Goal: Task Accomplishment & Management: Manage account settings

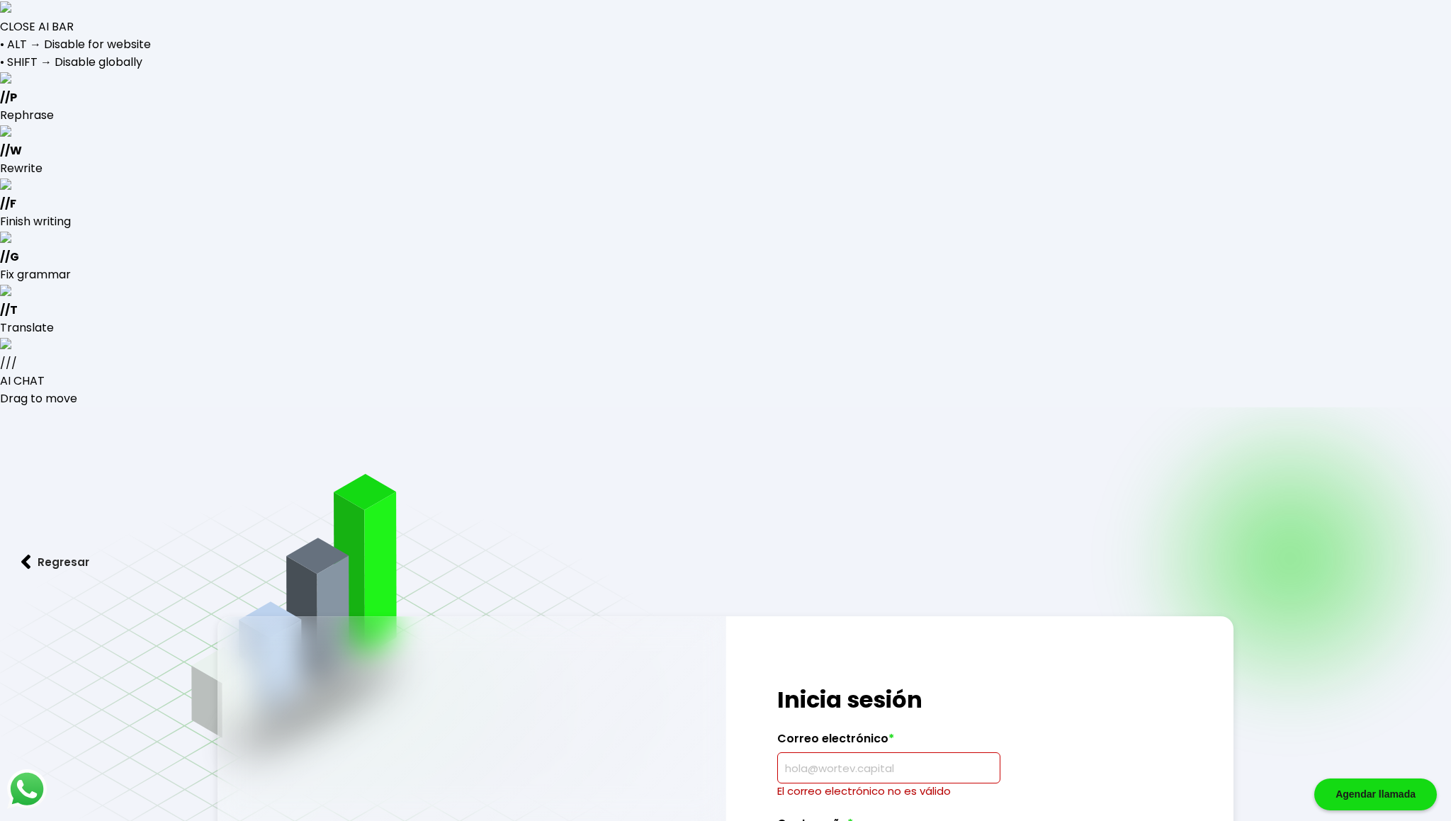
type input "ocsicnarfjavier@gmail.com"
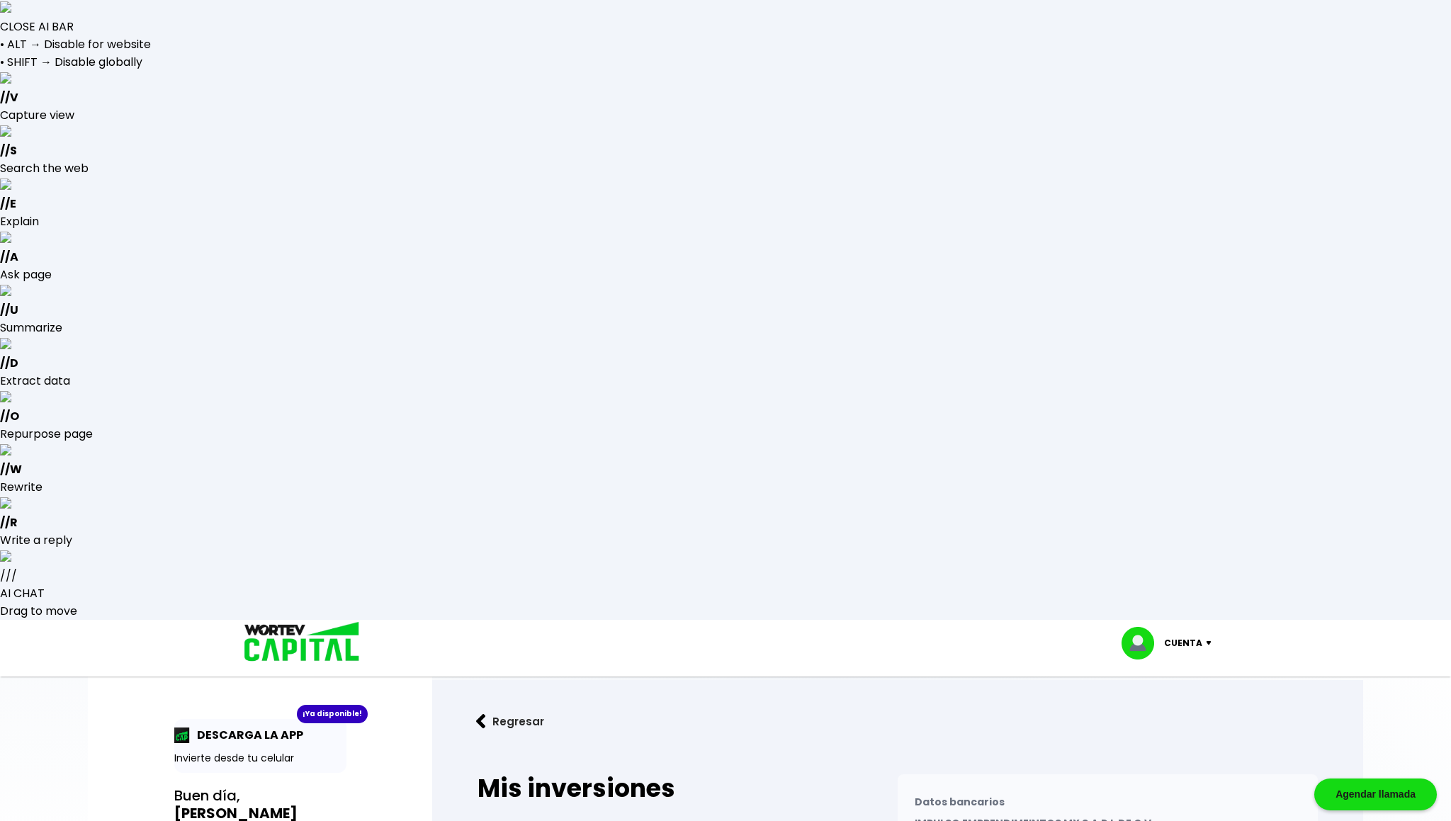
click at [248, 751] on p "Invierte desde tu celular" at bounding box center [260, 758] width 172 height 15
click at [217, 726] on p "DESCARGA LA APP" at bounding box center [246, 735] width 113 height 18
select select "Santander"
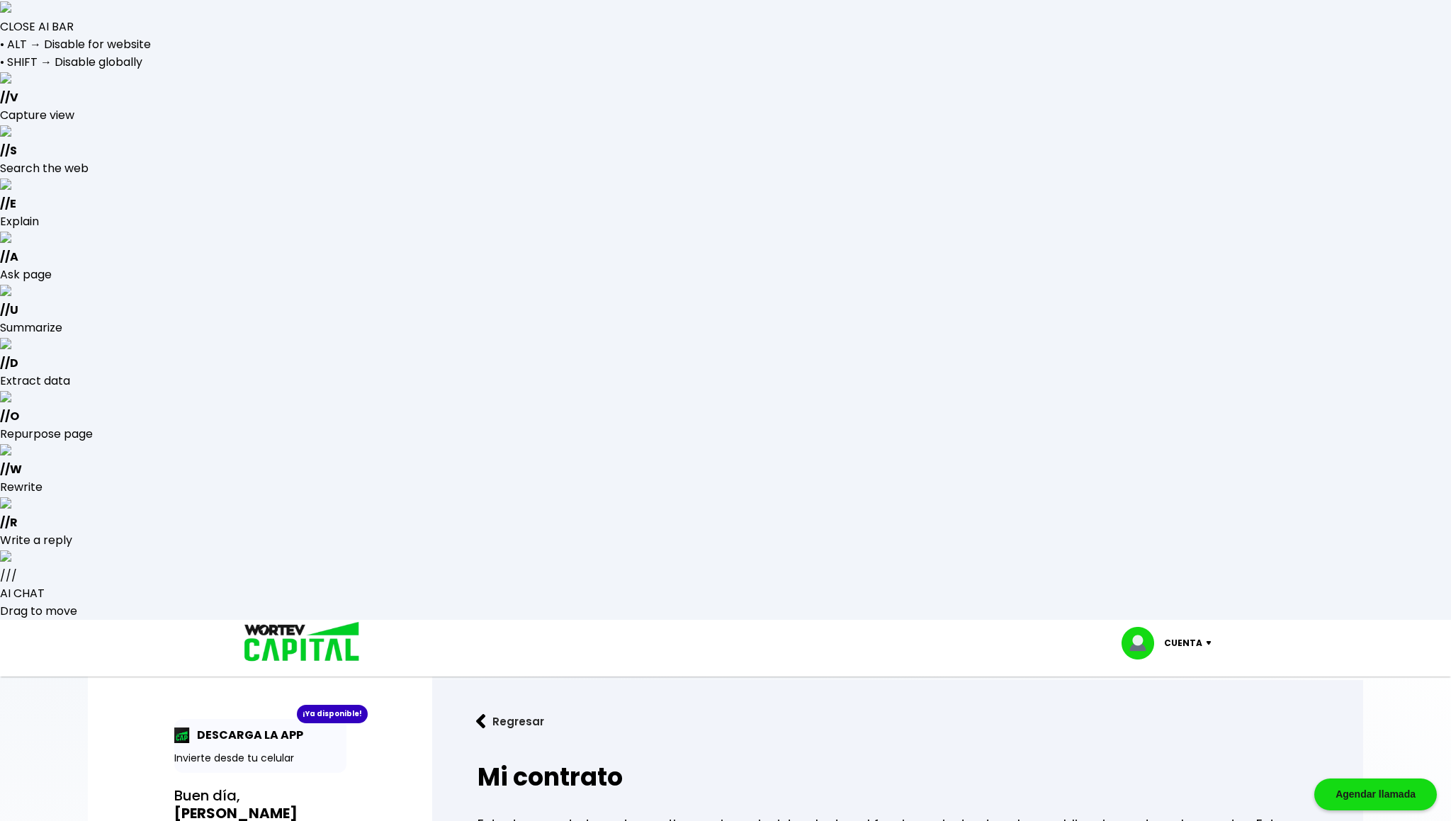
select select "1"
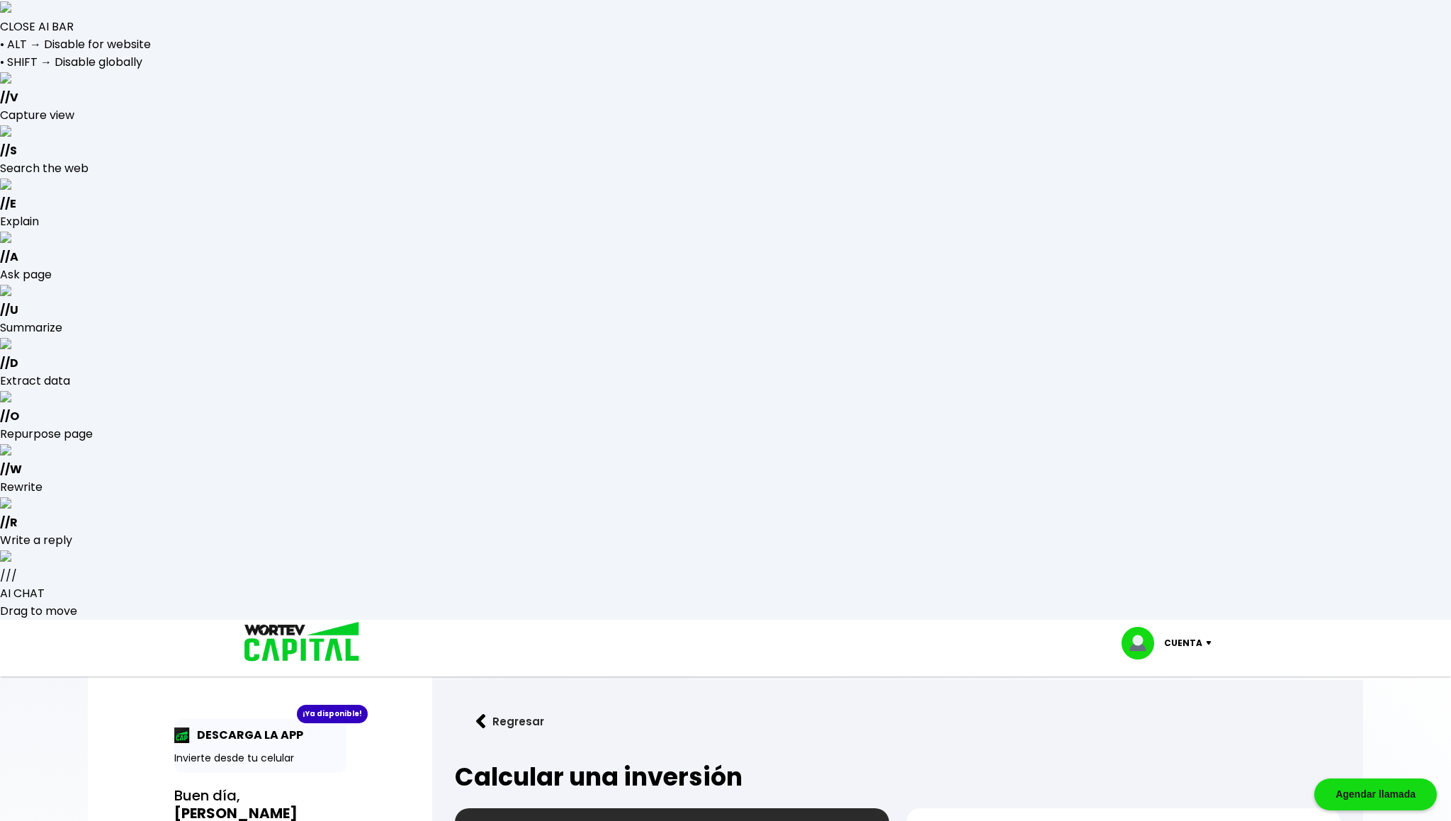
click at [237, 787] on h3 "Buen día, FRANCISCO JAVIER" at bounding box center [260, 804] width 172 height 35
click at [476, 714] on img at bounding box center [481, 721] width 10 height 15
